Goal: Task Accomplishment & Management: Manage account settings

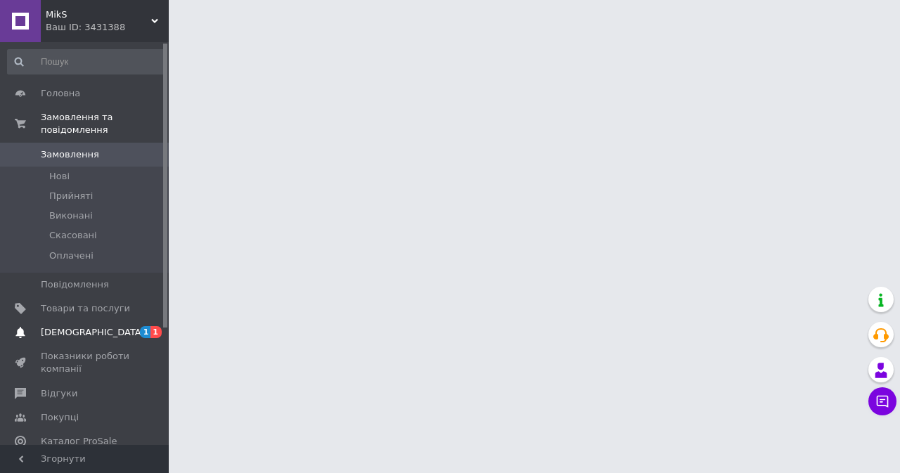
click at [100, 326] on span "[DEMOGRAPHIC_DATA]" at bounding box center [85, 332] width 89 height 13
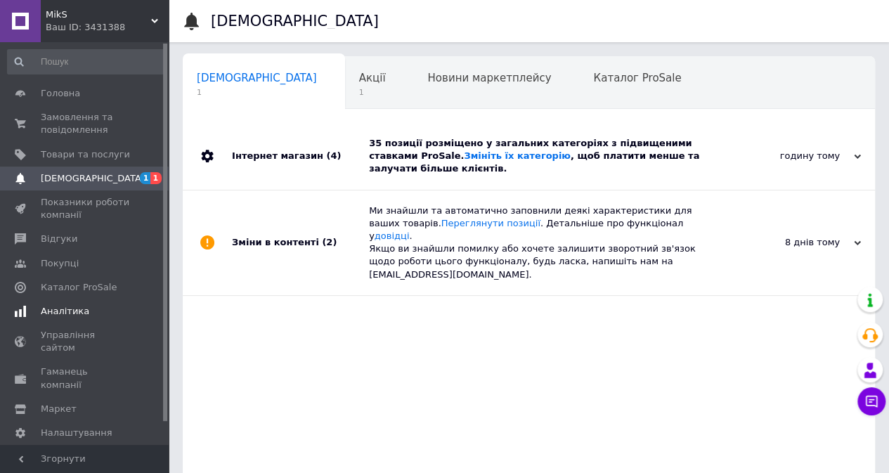
scroll to position [0, 4]
click at [130, 172] on span "1 1" at bounding box center [149, 178] width 39 height 13
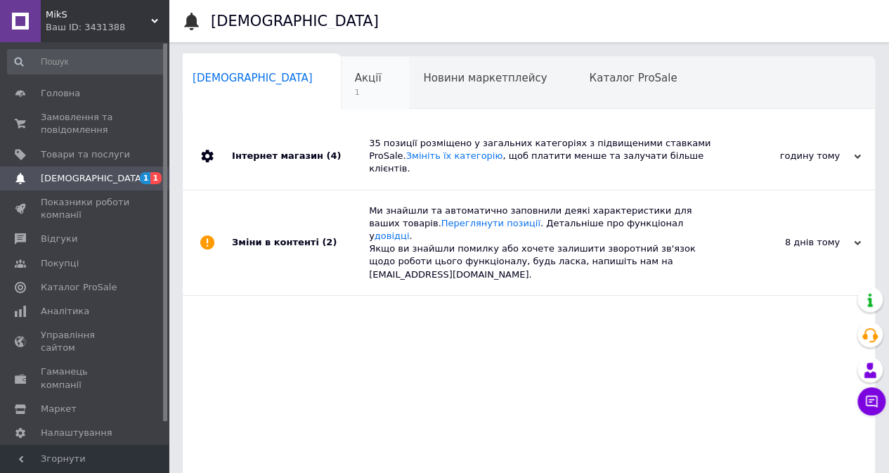
click at [355, 88] on span "1" at bounding box center [368, 92] width 27 height 11
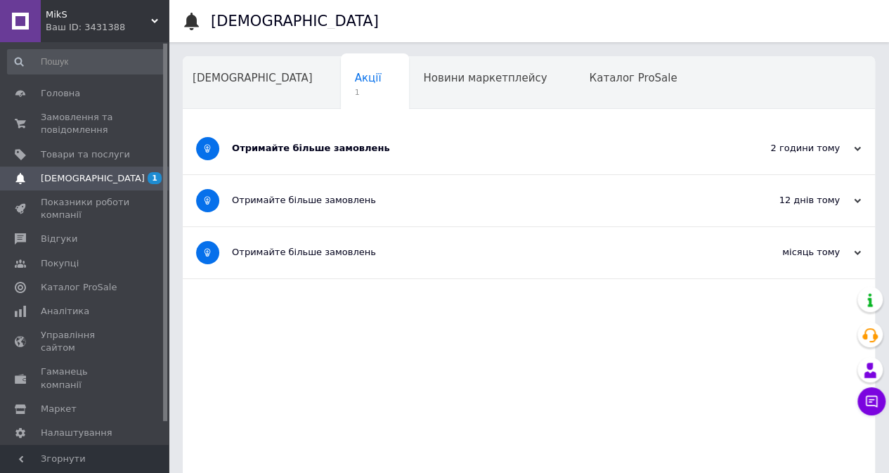
click at [391, 137] on div "Отримайте більше замовлень" at bounding box center [476, 148] width 489 height 51
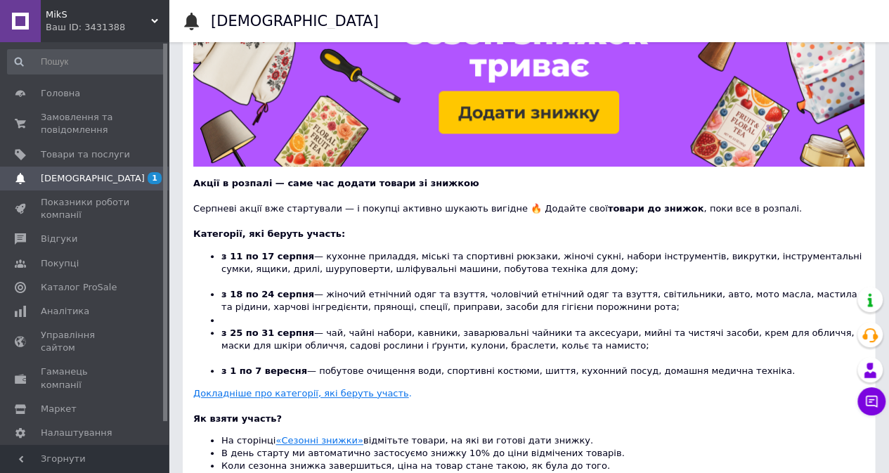
scroll to position [211, 0]
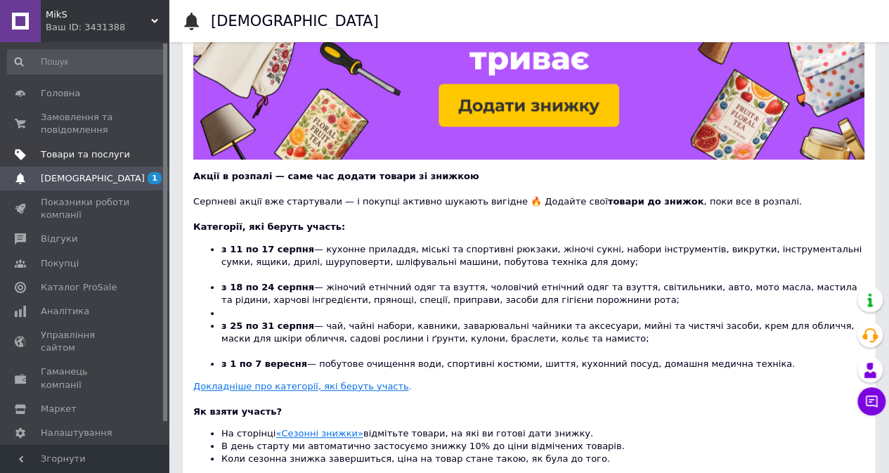
click at [83, 152] on span "Товари та послуги" at bounding box center [85, 154] width 89 height 13
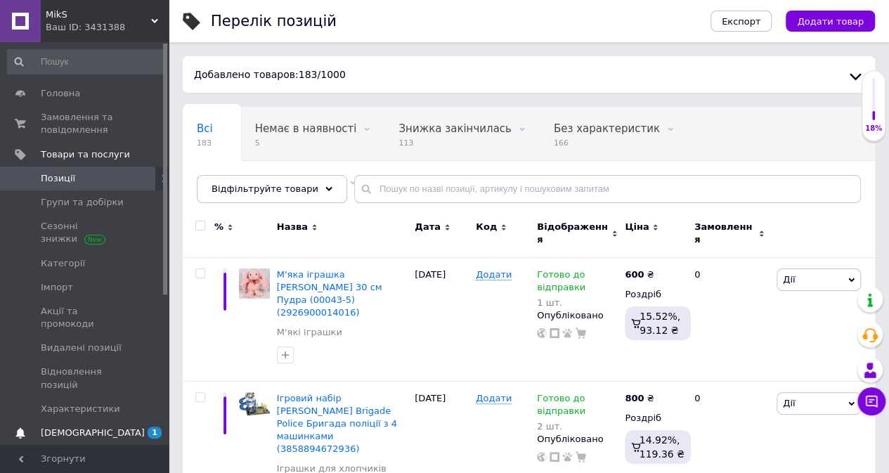
click at [63, 427] on span "[DEMOGRAPHIC_DATA]" at bounding box center [93, 433] width 104 height 13
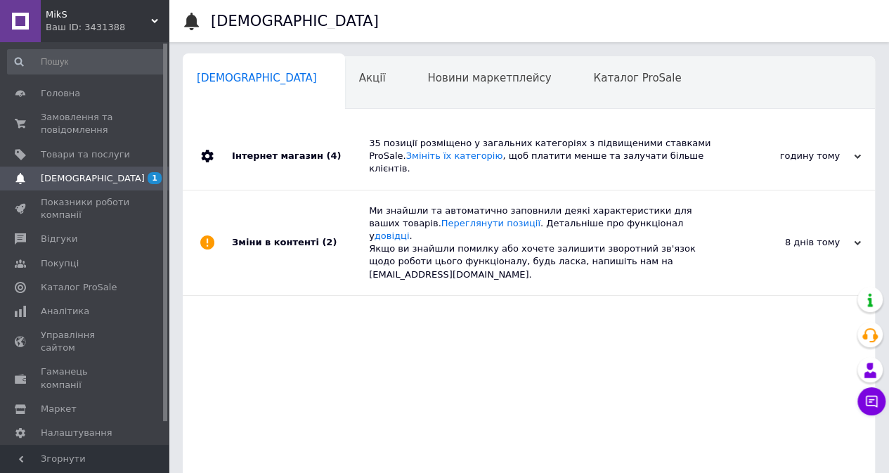
scroll to position [0, 4]
click at [74, 120] on span "Замовлення та повідомлення" at bounding box center [85, 123] width 89 height 25
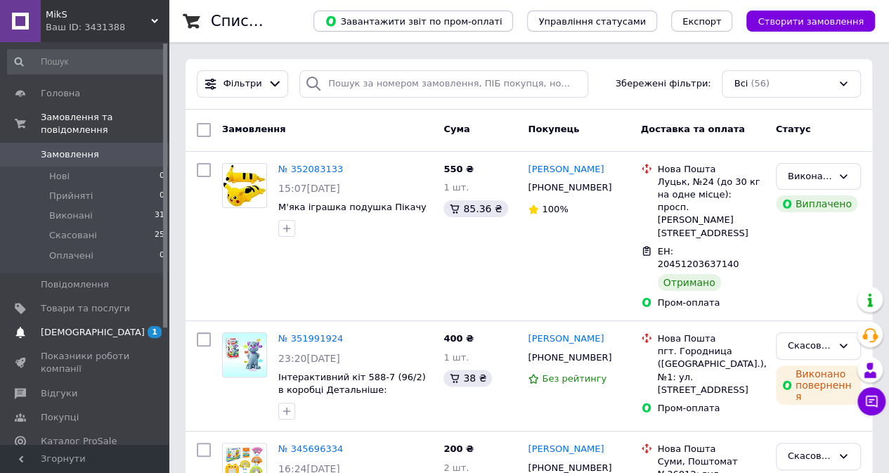
click at [125, 321] on link "[DEMOGRAPHIC_DATA] 1" at bounding box center [86, 333] width 173 height 24
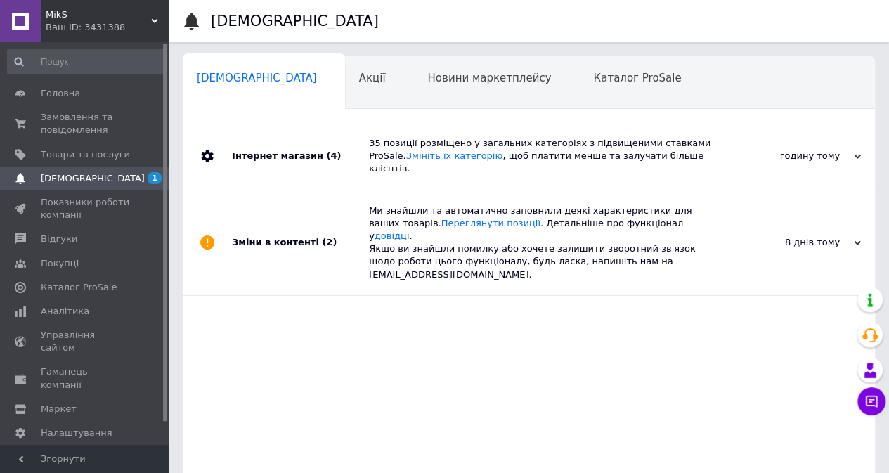
scroll to position [0, 4]
drag, startPoint x: 474, startPoint y: 133, endPoint x: 475, endPoint y: 140, distance: 7.1
click at [474, 136] on div "35 позиції розміщено у загальних категоріях з підвищеними ставками ProSale. Змі…" at bounding box center [545, 156] width 352 height 67
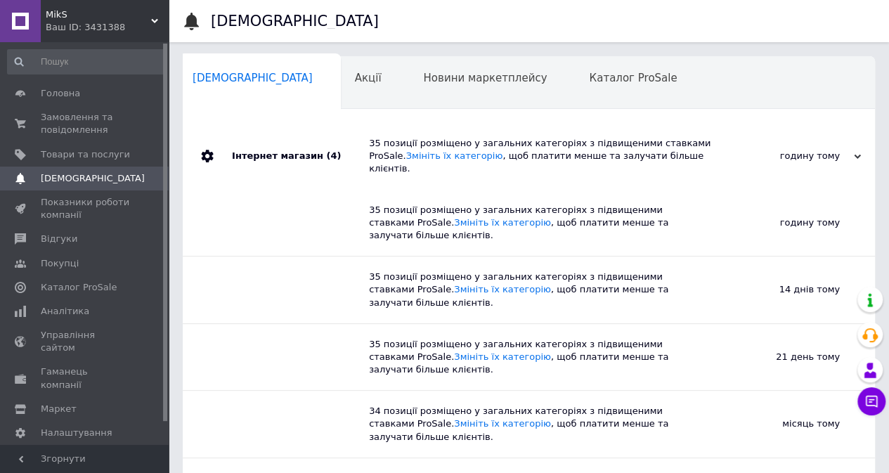
click at [475, 151] on div "35 позиції розміщено у загальних категоріях з підвищеними ставками ProSale. Змі…" at bounding box center [545, 156] width 352 height 39
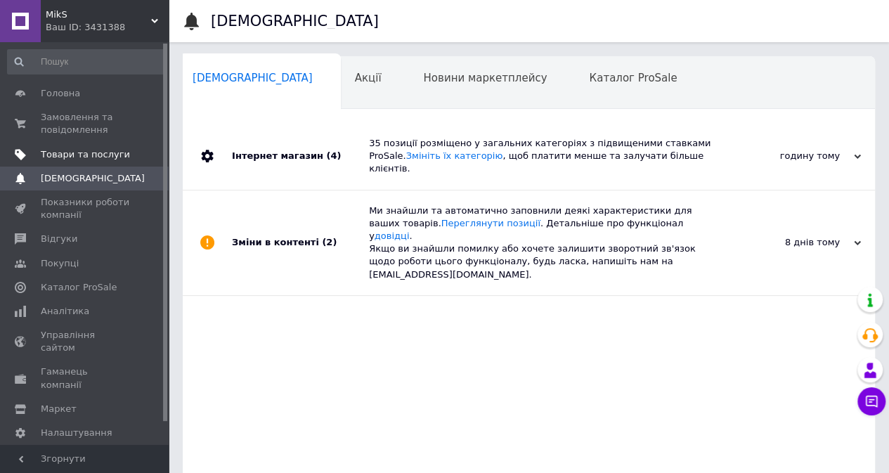
click at [59, 153] on span "Товари та послуги" at bounding box center [85, 154] width 89 height 13
